Goal: Task Accomplishment & Management: Manage account settings

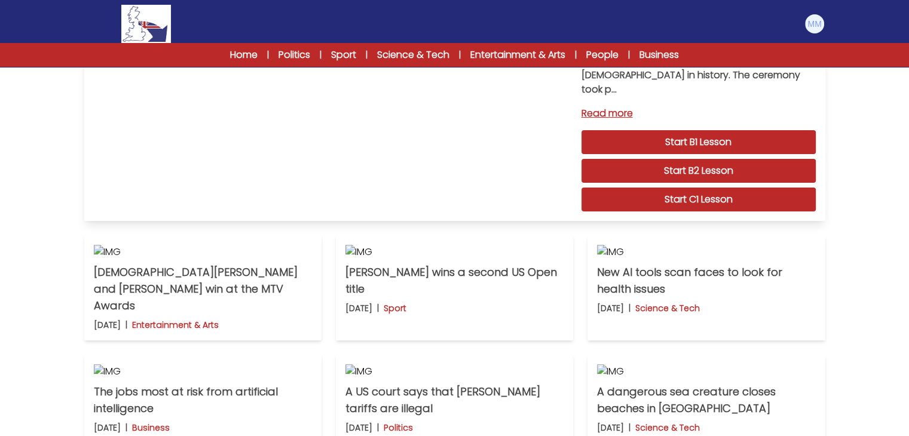
scroll to position [159, 0]
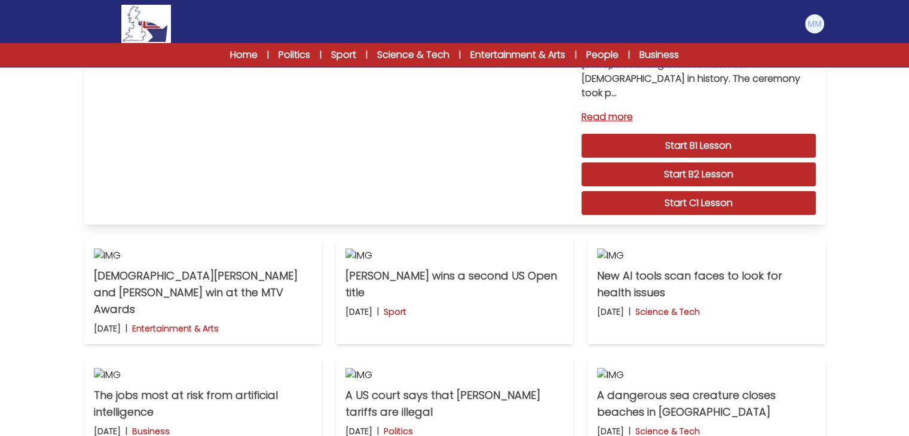
click at [696, 191] on link "Start C1 Lesson" at bounding box center [698, 203] width 234 height 24
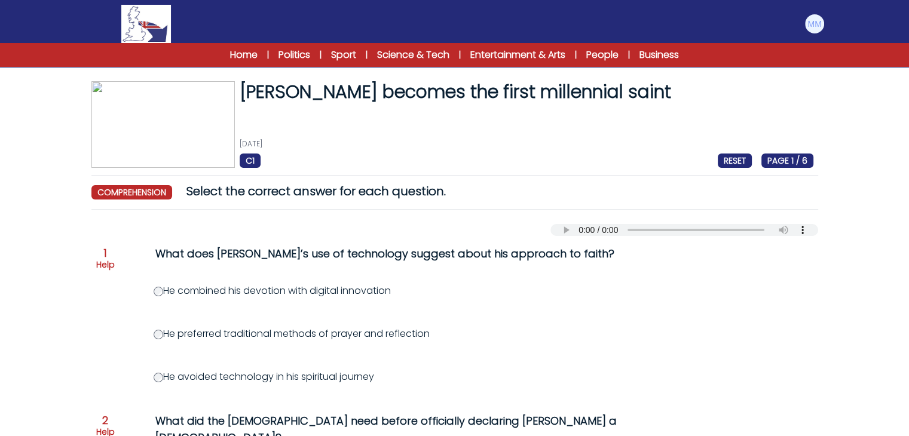
click at [729, 157] on span "RESET" at bounding box center [735, 161] width 34 height 14
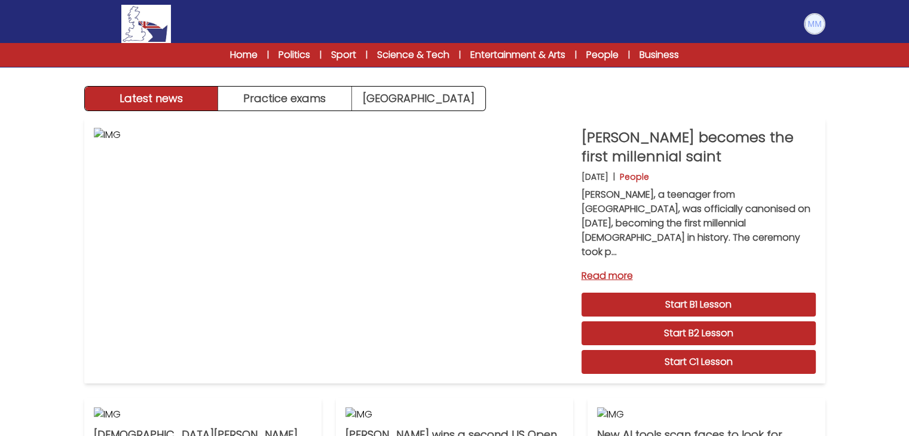
click at [810, 25] on img at bounding box center [814, 23] width 19 height 19
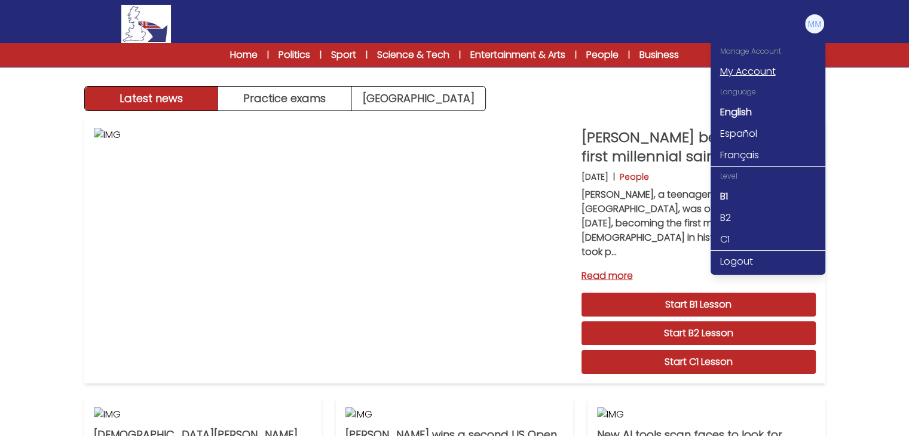
click at [736, 72] on link "My Account" at bounding box center [768, 72] width 115 height 22
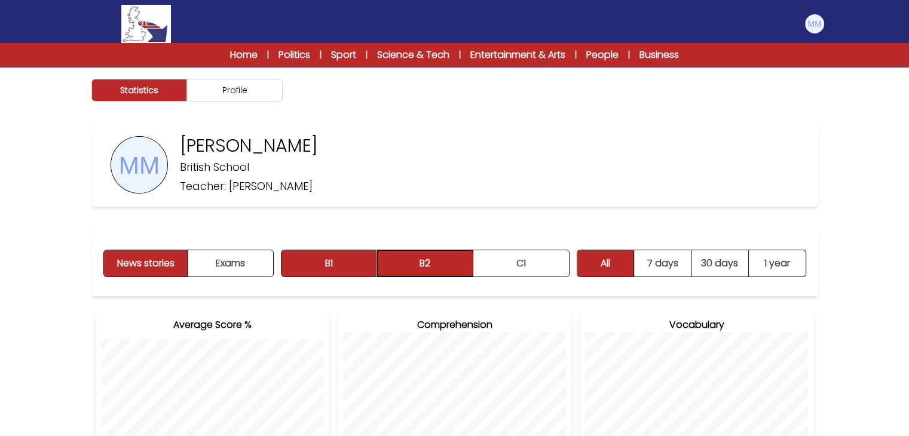
click at [467, 265] on button "B2" at bounding box center [425, 263] width 96 height 26
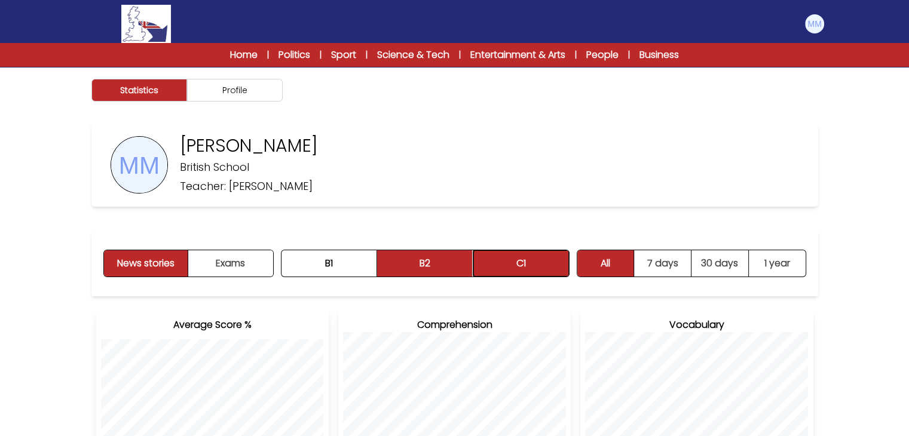
click at [513, 268] on button "C1" at bounding box center [521, 263] width 96 height 26
